Goal: Information Seeking & Learning: Learn about a topic

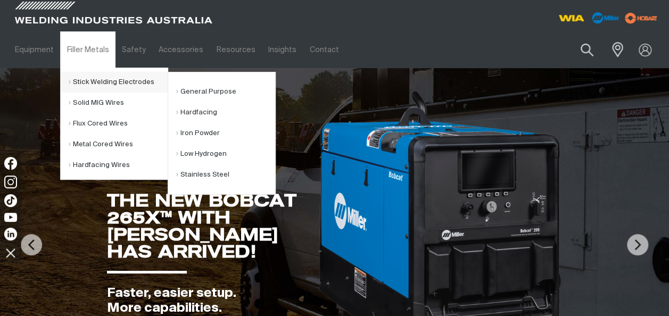
click at [82, 80] on link "Stick Welding Electrodes" at bounding box center [118, 82] width 99 height 21
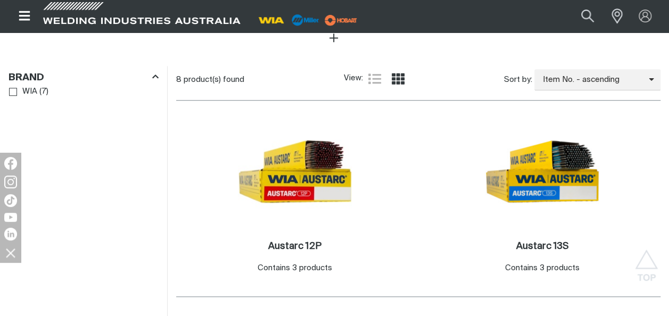
scroll to position [455, 0]
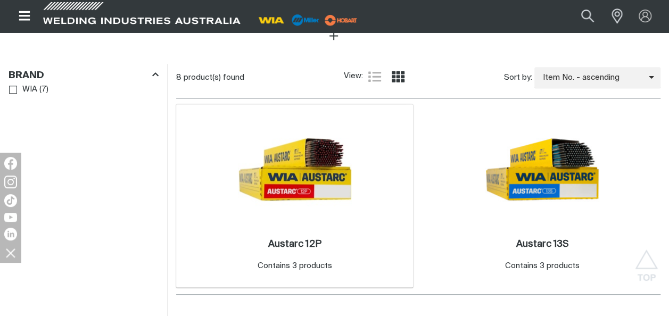
click at [314, 171] on img at bounding box center [295, 169] width 114 height 114
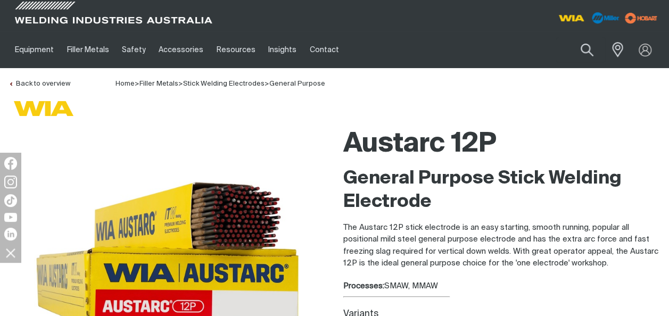
click at [314, 171] on div at bounding box center [168, 255] width 318 height 266
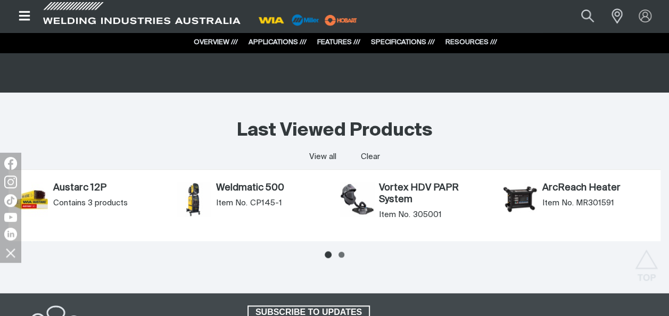
scroll to position [2401, 0]
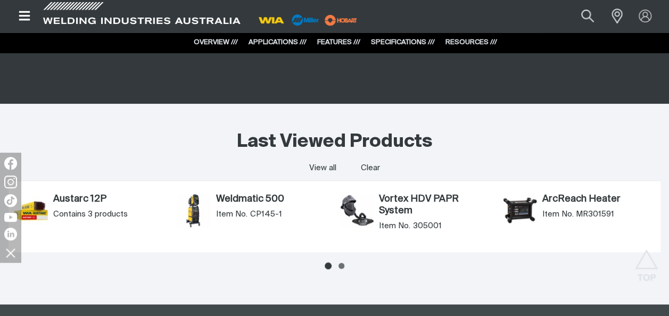
click at [237, 206] on div "Weldmatic 500 Item No. CP145-1" at bounding box center [272, 211] width 113 height 34
click at [233, 196] on link "Weldmatic 500" at bounding box center [272, 200] width 113 height 12
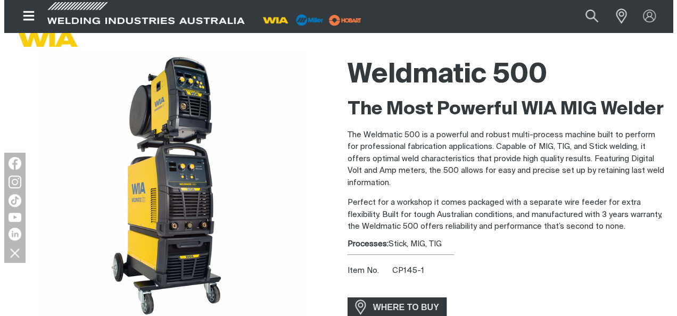
scroll to position [80, 0]
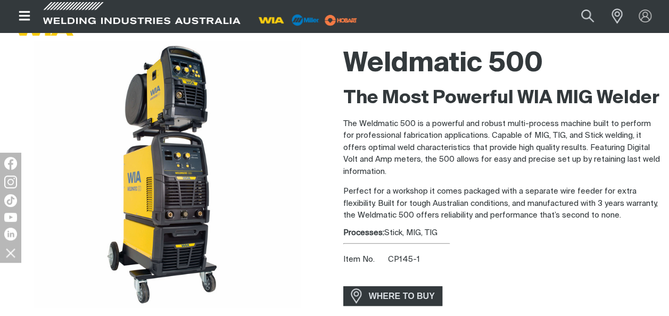
click at [23, 13] on icon "Open top menu" at bounding box center [24, 16] width 15 height 13
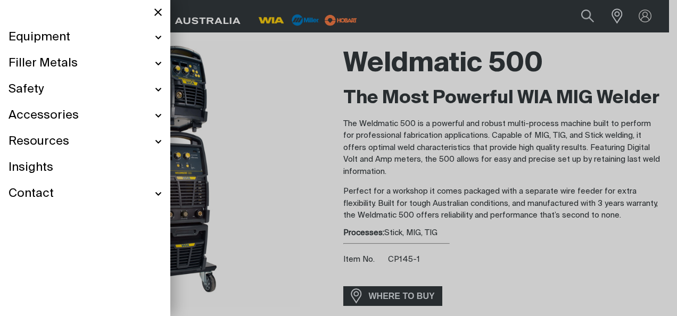
click at [162, 116] on ul "Equipment Stick Welders TIG Welders MIG Welders Multi-Process Welders Engine Dr…" at bounding box center [85, 115] width 170 height 182
click at [157, 116] on div "Accessories" at bounding box center [85, 116] width 153 height 26
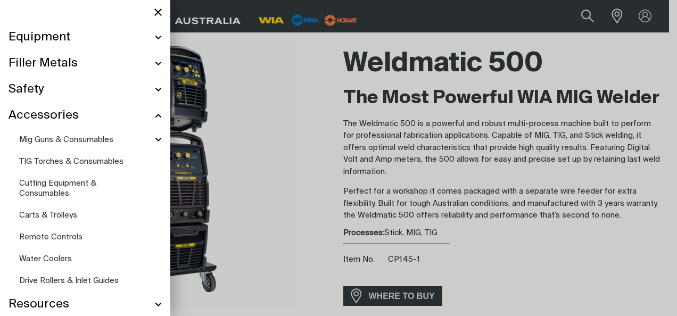
scroll to position [80, 0]
click at [101, 139] on span "Mig Guns & Consumables" at bounding box center [66, 140] width 94 height 8
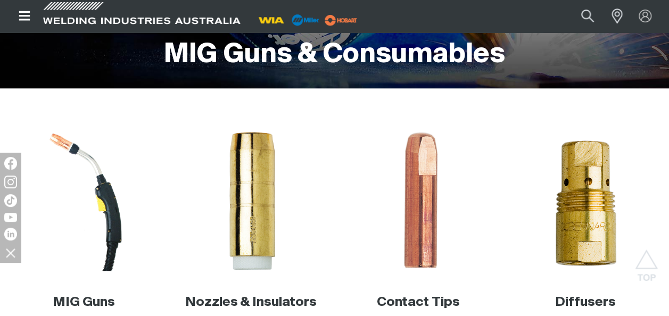
scroll to position [194, 0]
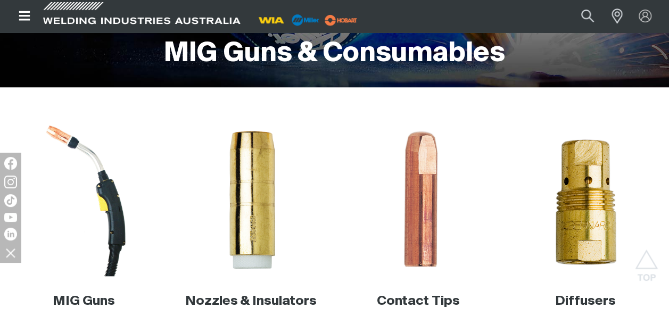
click at [114, 236] on img at bounding box center [83, 199] width 153 height 153
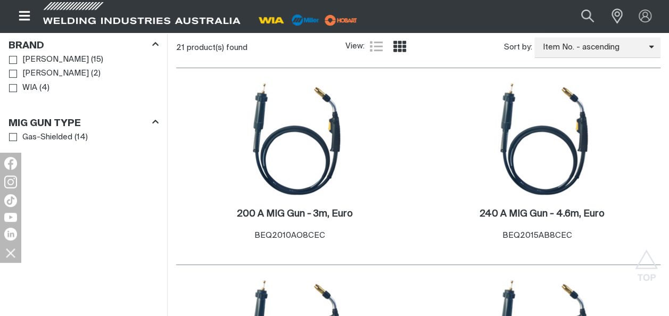
scroll to position [270, 0]
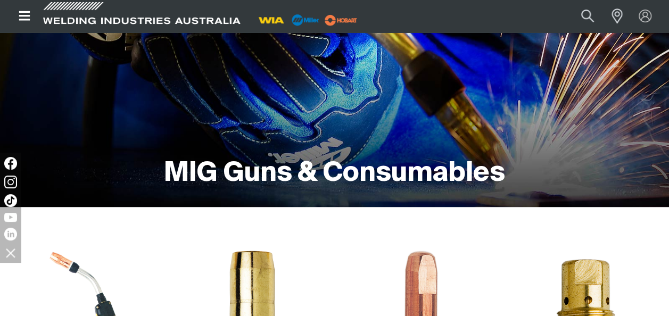
scroll to position [41, 0]
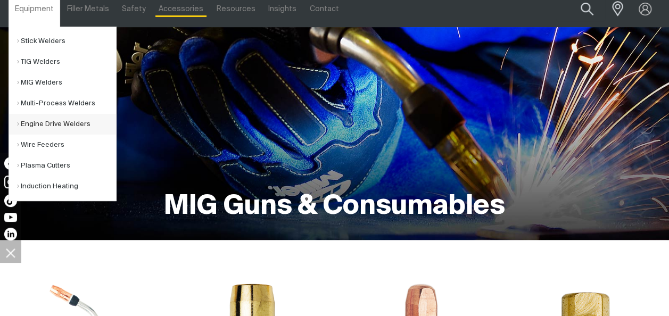
click at [47, 122] on link "Engine Drive Welders" at bounding box center [66, 124] width 99 height 21
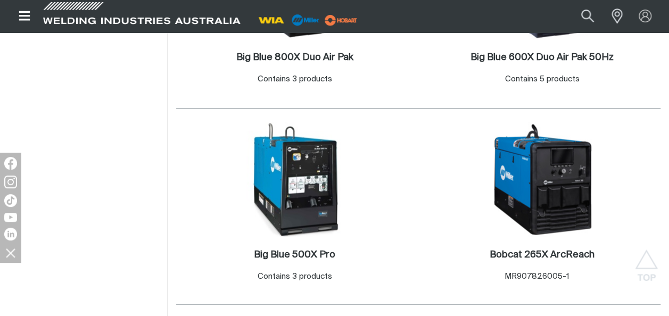
scroll to position [869, 0]
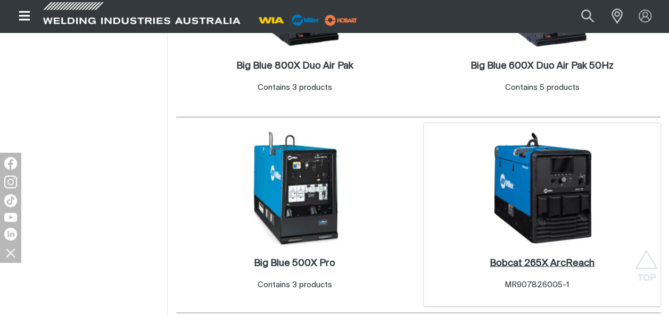
click at [549, 258] on h2 "Bobcat 265X ArcReach ." at bounding box center [541, 263] width 105 height 10
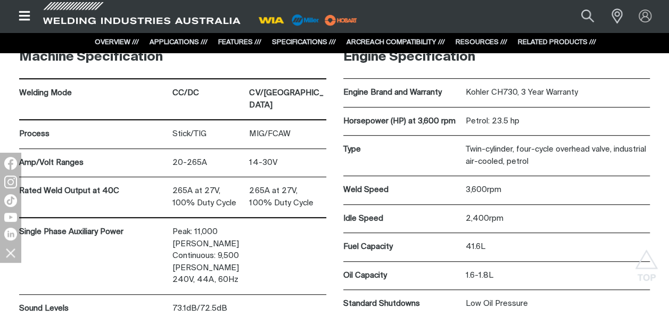
scroll to position [4386, 0]
